Goal: Check status: Check status

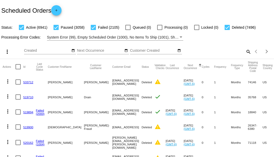
click at [245, 56] on mat-icon "search" at bounding box center [248, 52] width 6 height 8
click at [245, 53] on input "Search" at bounding box center [217, 51] width 68 height 4
paste input "954799"
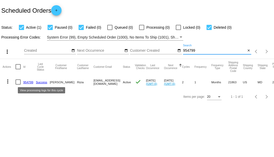
type input "954799"
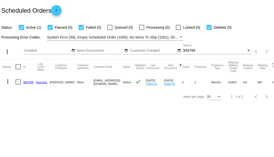
click at [27, 82] on link "954799" at bounding box center [28, 81] width 10 height 3
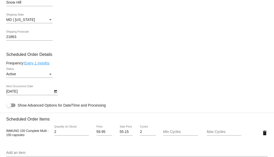
scroll to position [293, 0]
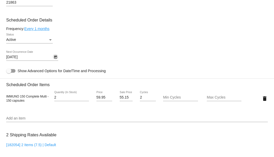
click at [55, 58] on icon "Open calendar" at bounding box center [55, 57] width 3 height 3
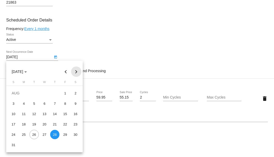
click at [75, 73] on button "Next month" at bounding box center [76, 71] width 10 height 10
click at [55, 133] on div "25" at bounding box center [54, 134] width 9 height 9
type input "[DATE]"
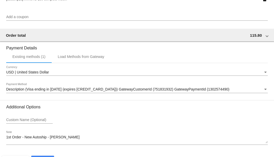
scroll to position [499, 0]
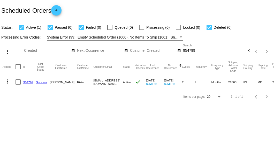
click at [191, 51] on input "954799" at bounding box center [214, 51] width 63 height 4
paste input "73440"
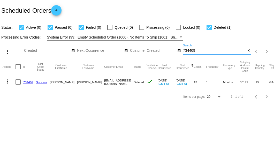
type input "734409"
click at [249, 50] on mat-icon "close" at bounding box center [249, 51] width 4 height 4
